Goal: Information Seeking & Learning: Learn about a topic

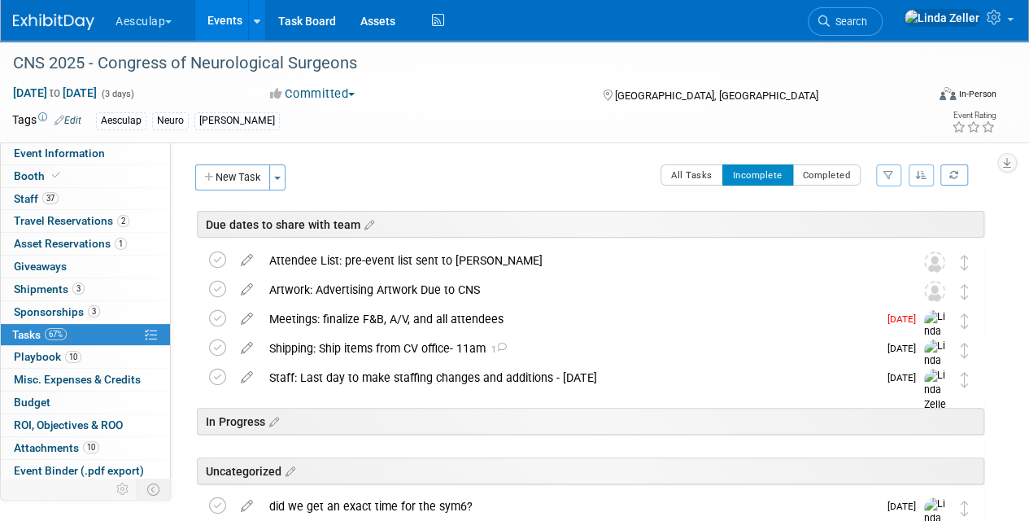
click at [229, 22] on link "Events" at bounding box center [224, 20] width 59 height 41
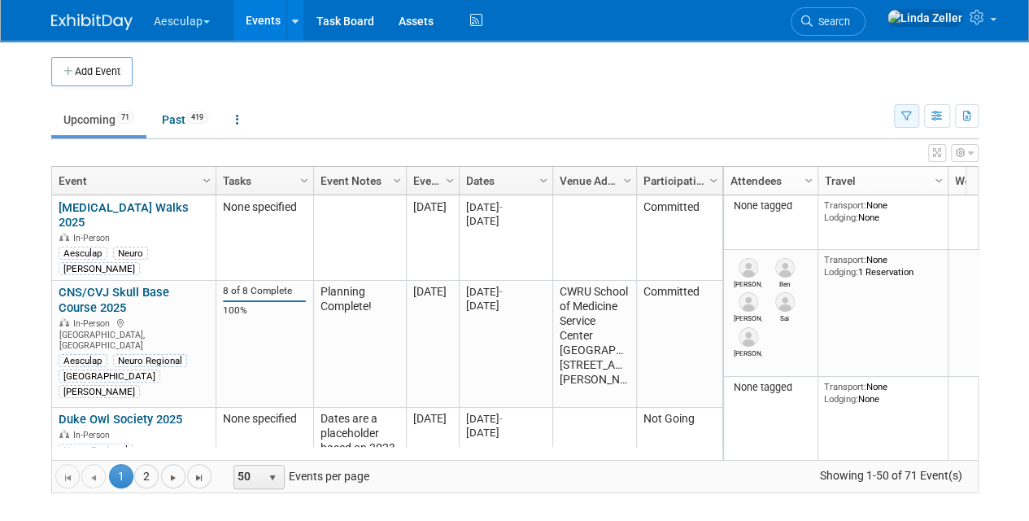
click at [898, 116] on button "button" at bounding box center [906, 116] width 25 height 24
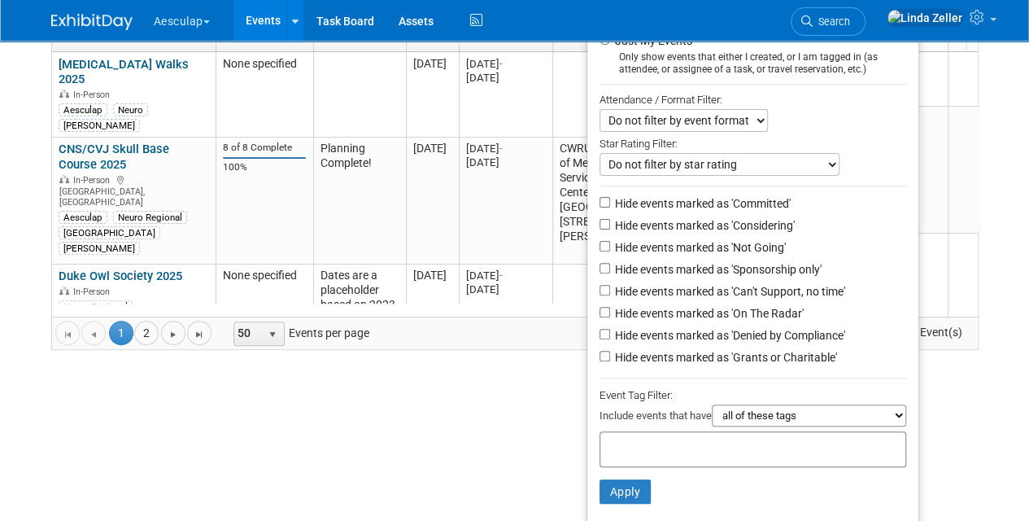
scroll to position [162, 0]
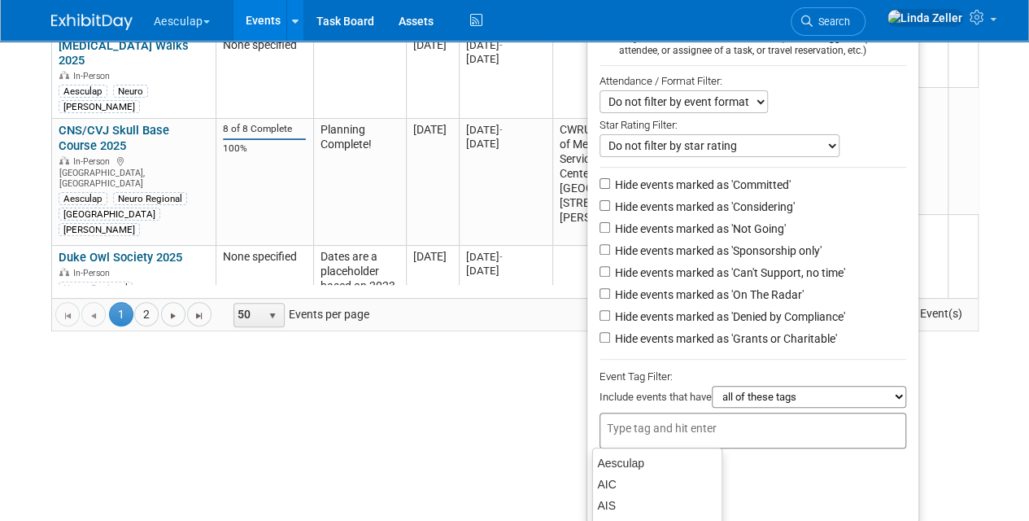
click at [630, 423] on input "text" at bounding box center [672, 428] width 130 height 16
type input "te"
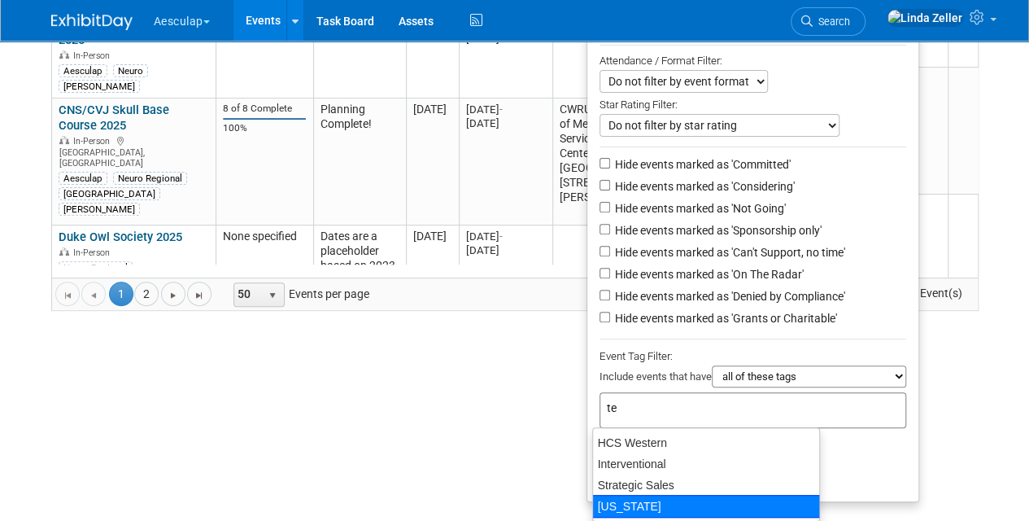
click at [638, 503] on div "[US_STATE]" at bounding box center [706, 506] width 228 height 23
type input "[US_STATE]"
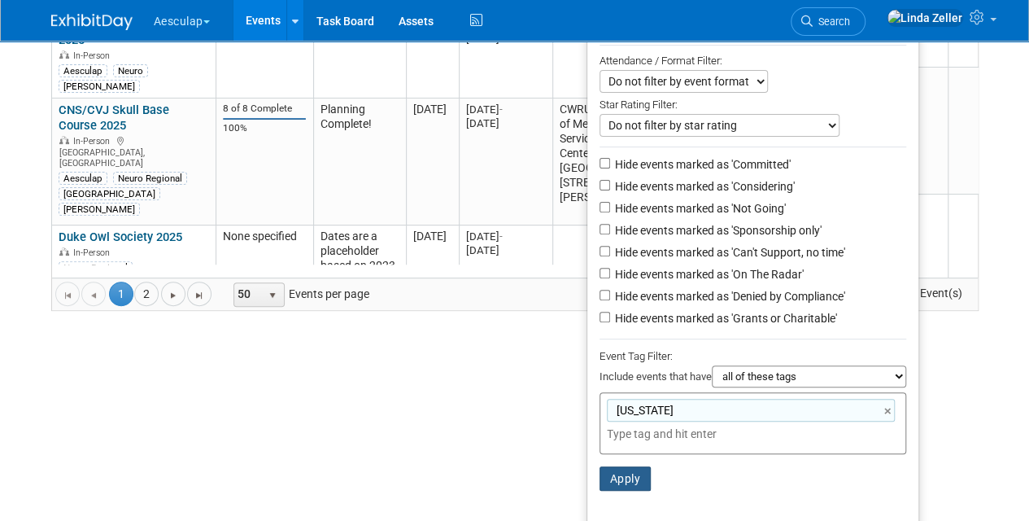
click at [630, 474] on button "Apply" at bounding box center [625, 478] width 52 height 24
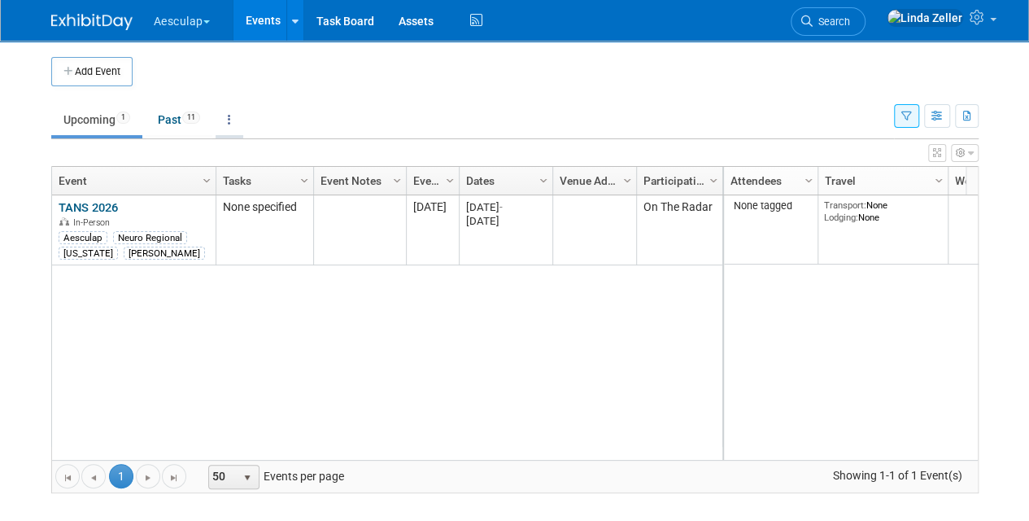
click at [231, 120] on icon at bounding box center [229, 119] width 3 height 11
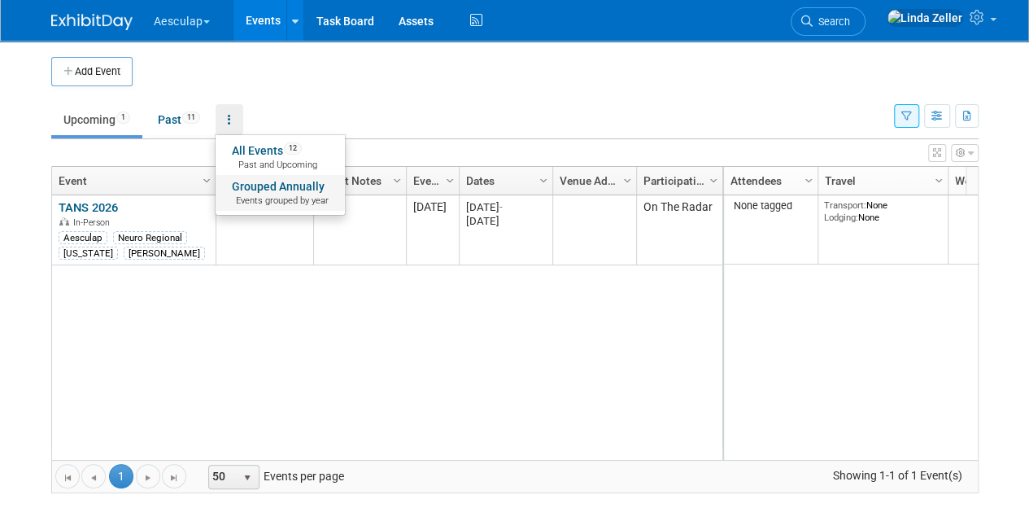
click at [259, 181] on link "Grouped Annually Events grouped by year" at bounding box center [280, 193] width 129 height 36
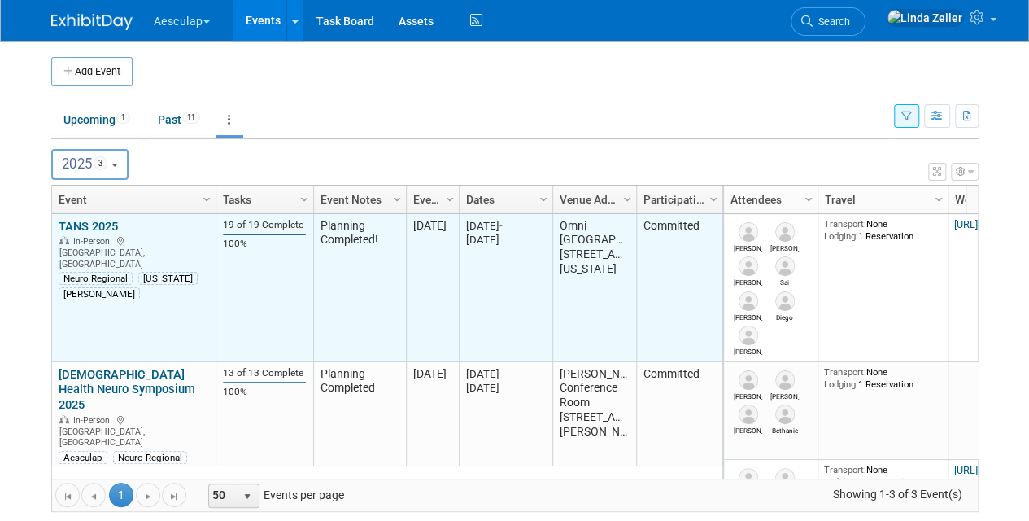
click at [97, 221] on link "TANS 2025" at bounding box center [88, 226] width 59 height 15
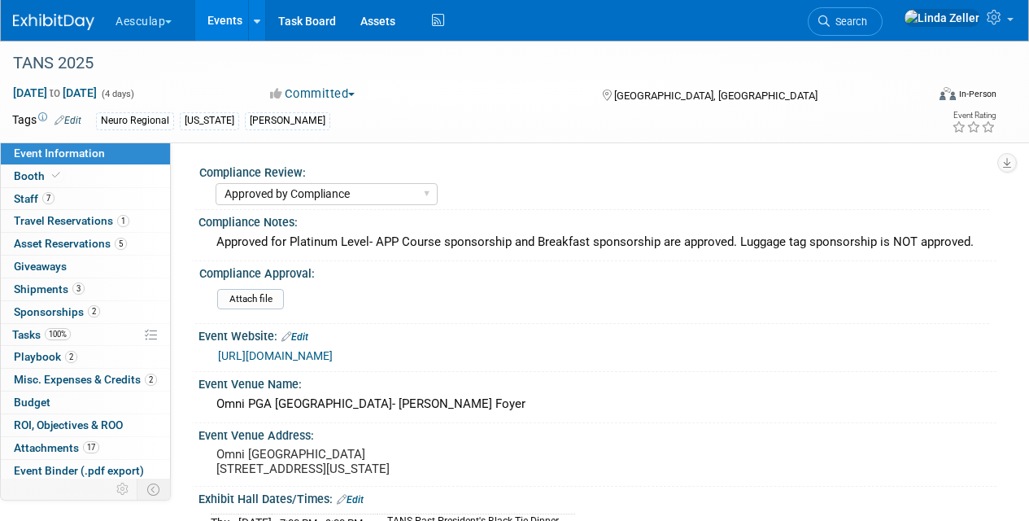
select select "Approved by Compliance"
select select "Neuro"
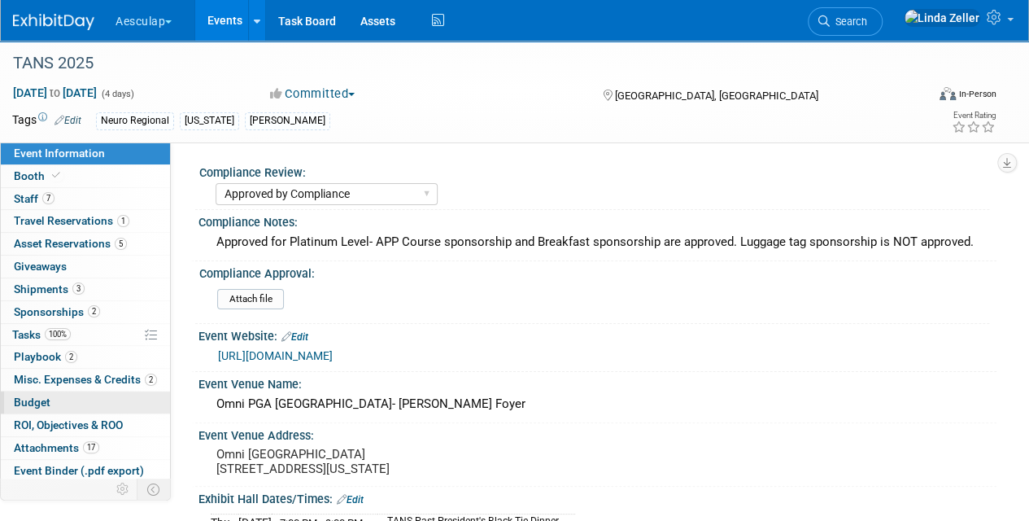
click at [27, 395] on span "Budget" at bounding box center [32, 401] width 37 height 13
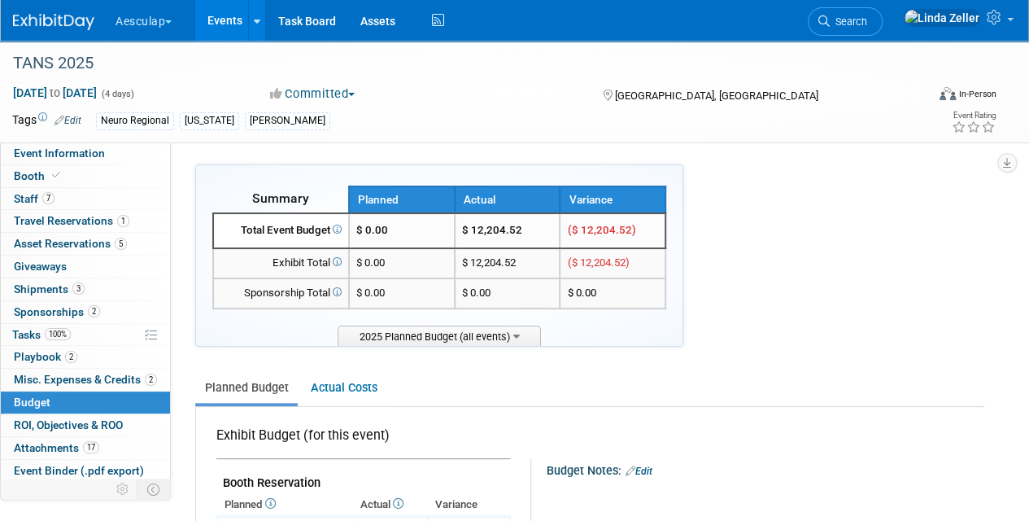
click at [233, 25] on link "Events" at bounding box center [224, 20] width 59 height 41
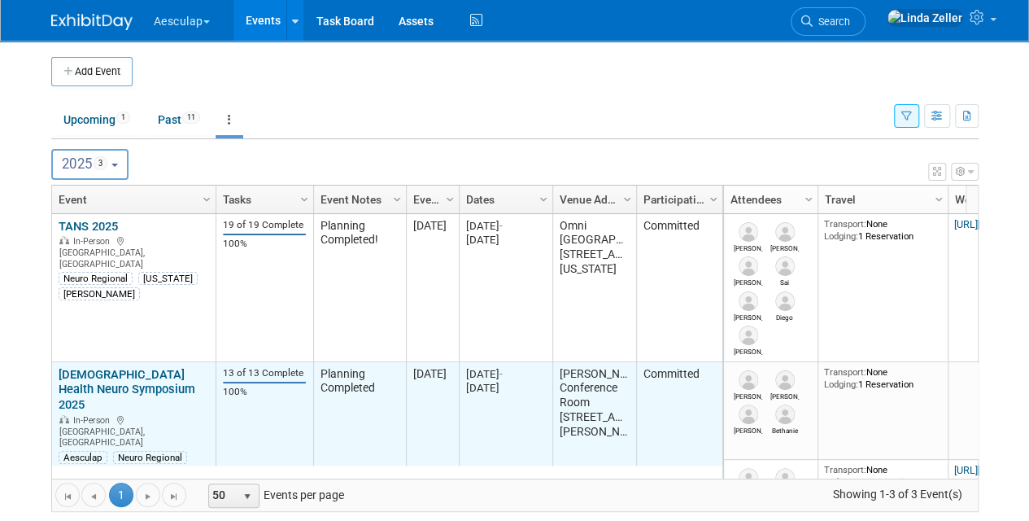
click at [135, 376] on link "[DEMOGRAPHIC_DATA] Health Neuro Symposium 2025" at bounding box center [127, 390] width 137 height 46
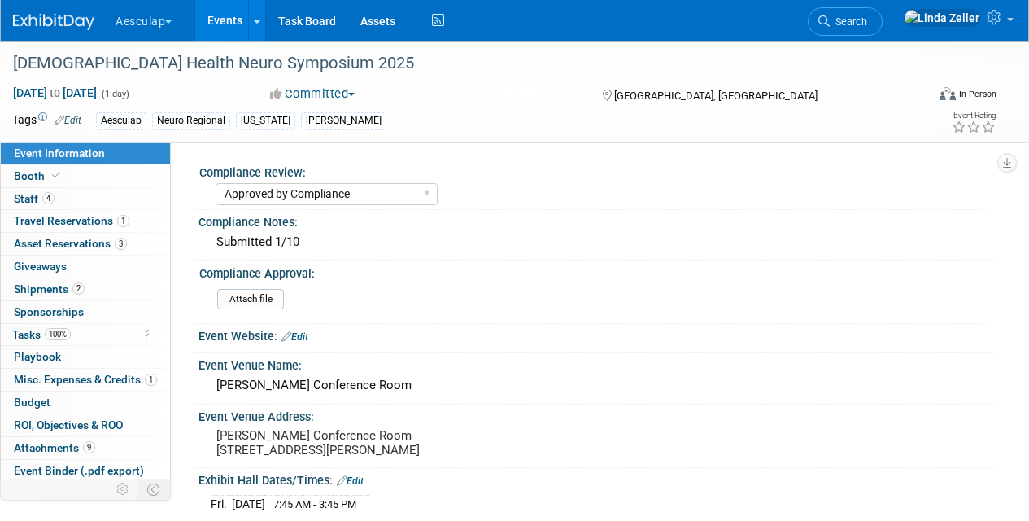
select select "Approved by Compliance"
select select "Neuro"
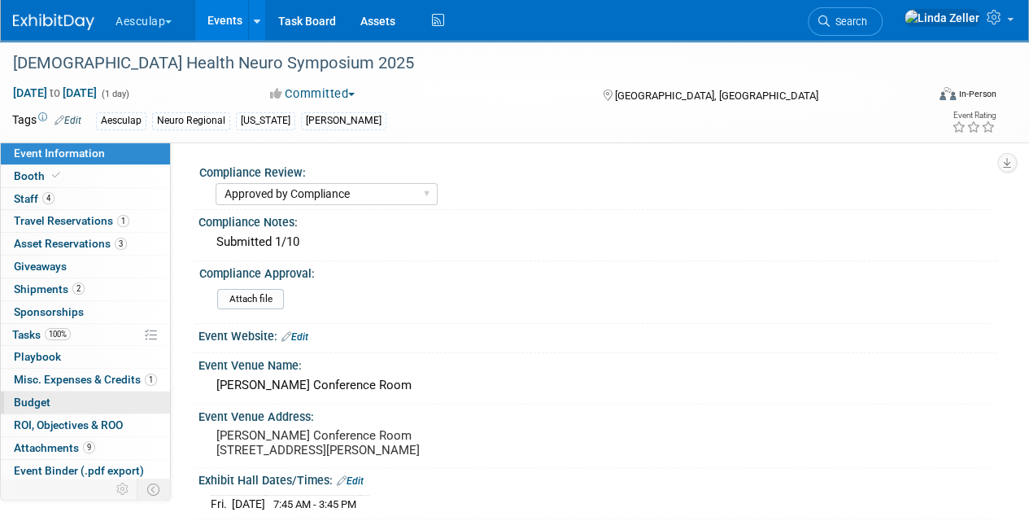
click at [33, 395] on span "Budget" at bounding box center [32, 401] width 37 height 13
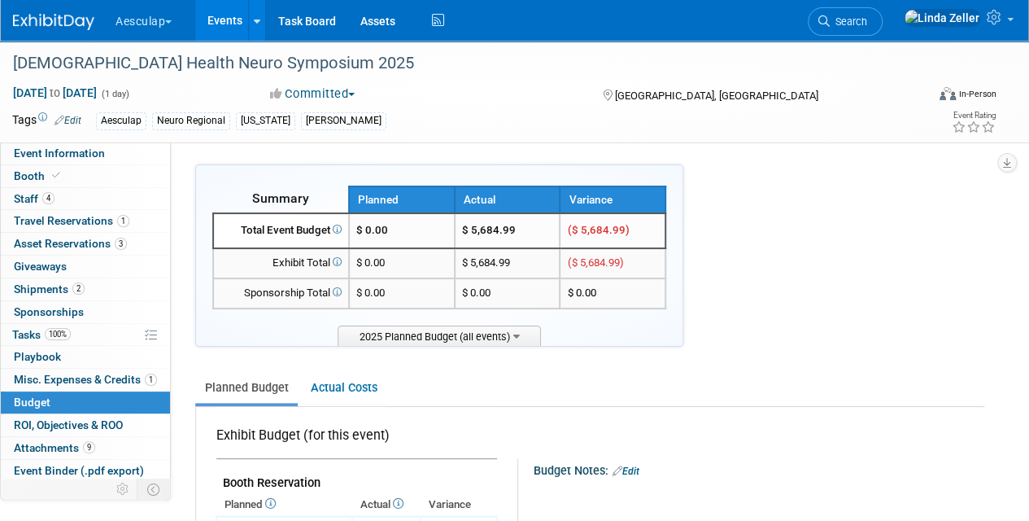
click at [231, 24] on link "Events" at bounding box center [224, 20] width 59 height 41
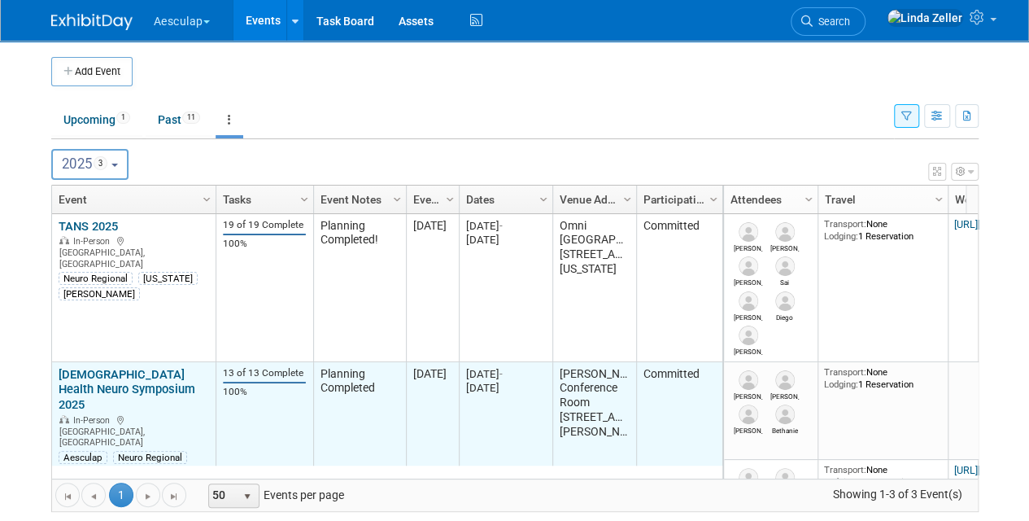
scroll to position [98, 0]
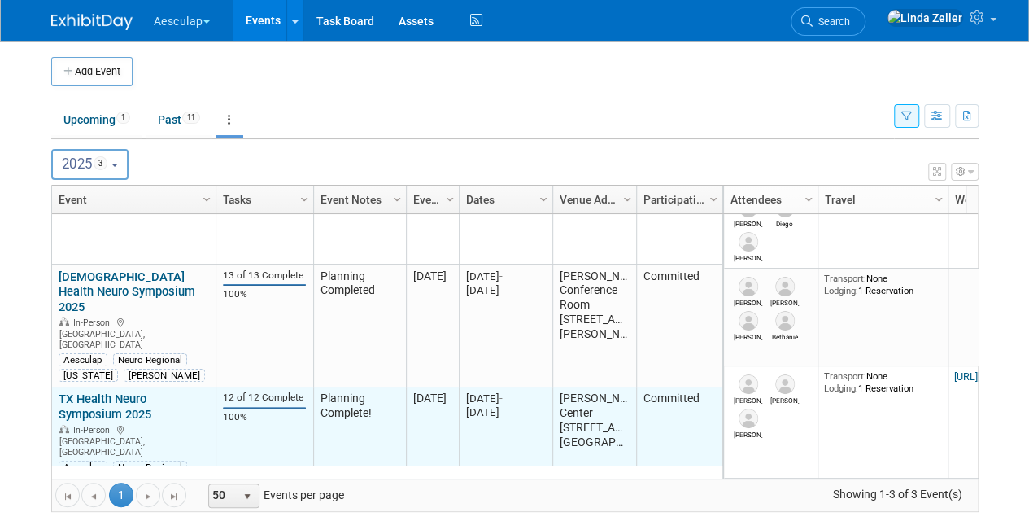
click at [90, 425] on span "In-Person" at bounding box center [93, 430] width 41 height 11
click at [82, 391] on link "TX Health Neuro Symposium 2025" at bounding box center [105, 406] width 93 height 30
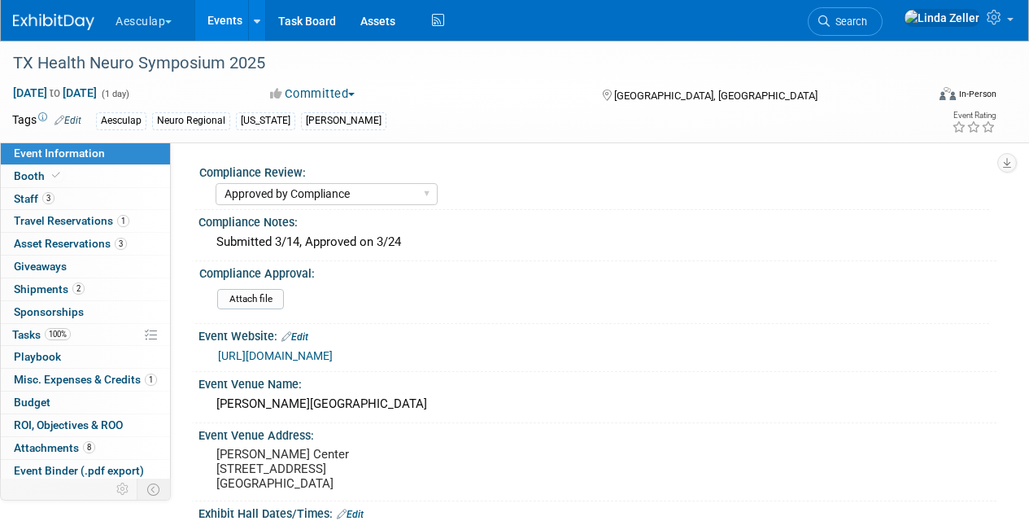
select select "Approved by Compliance"
select select "Neuro"
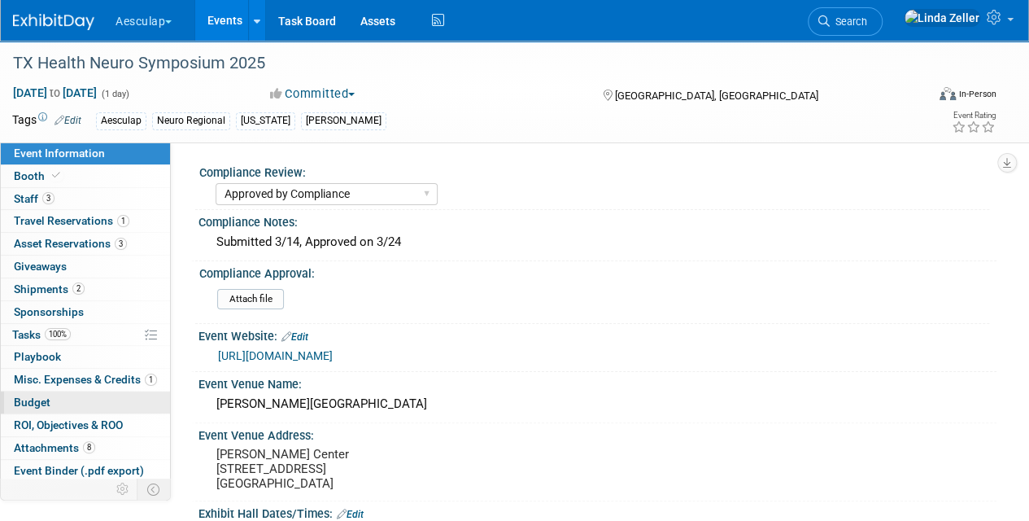
click at [37, 395] on span "Budget" at bounding box center [32, 401] width 37 height 13
